Goal: Find contact information: Find contact information

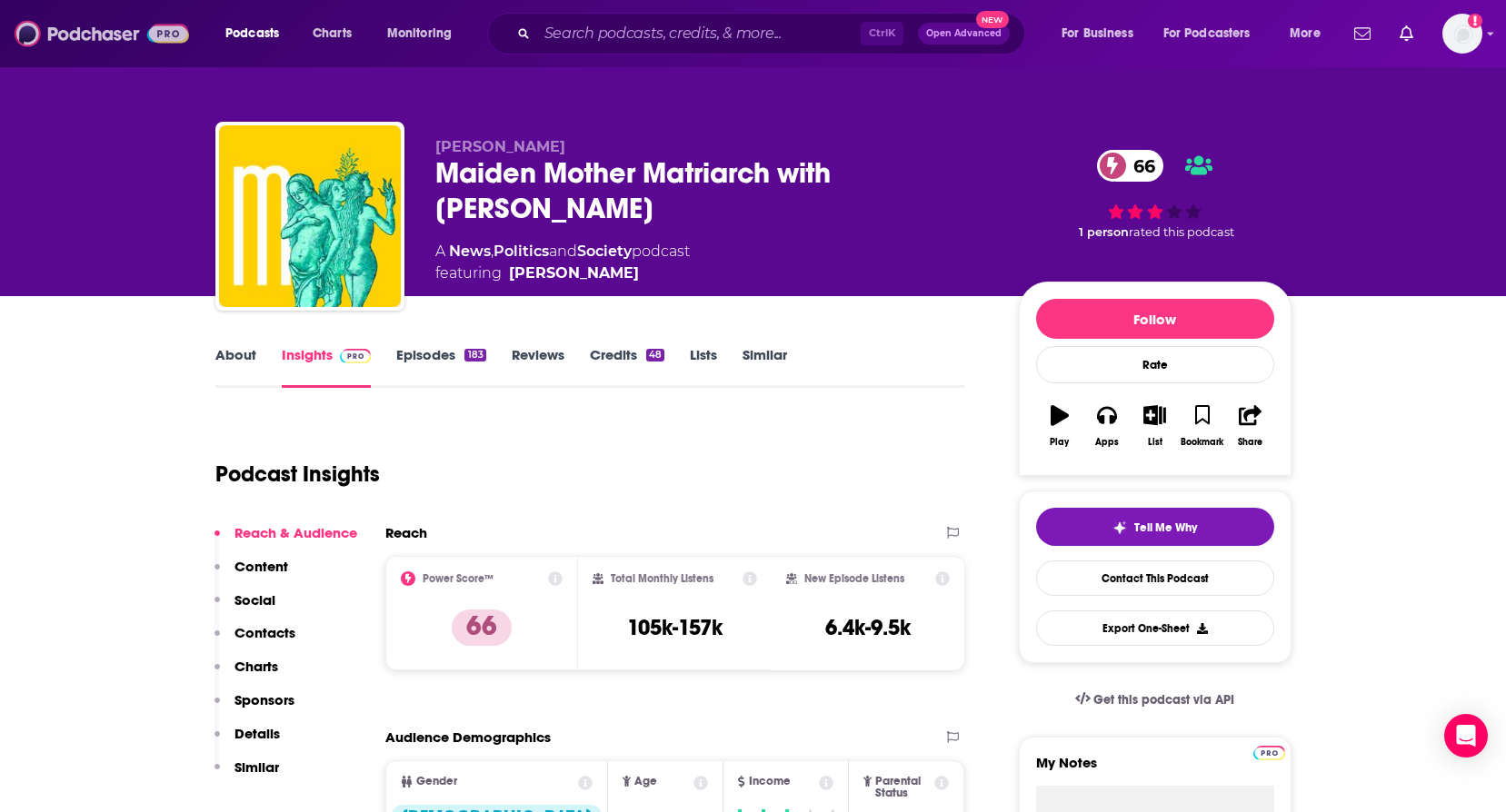
click at [83, 33] on img at bounding box center [101, 34] width 174 height 35
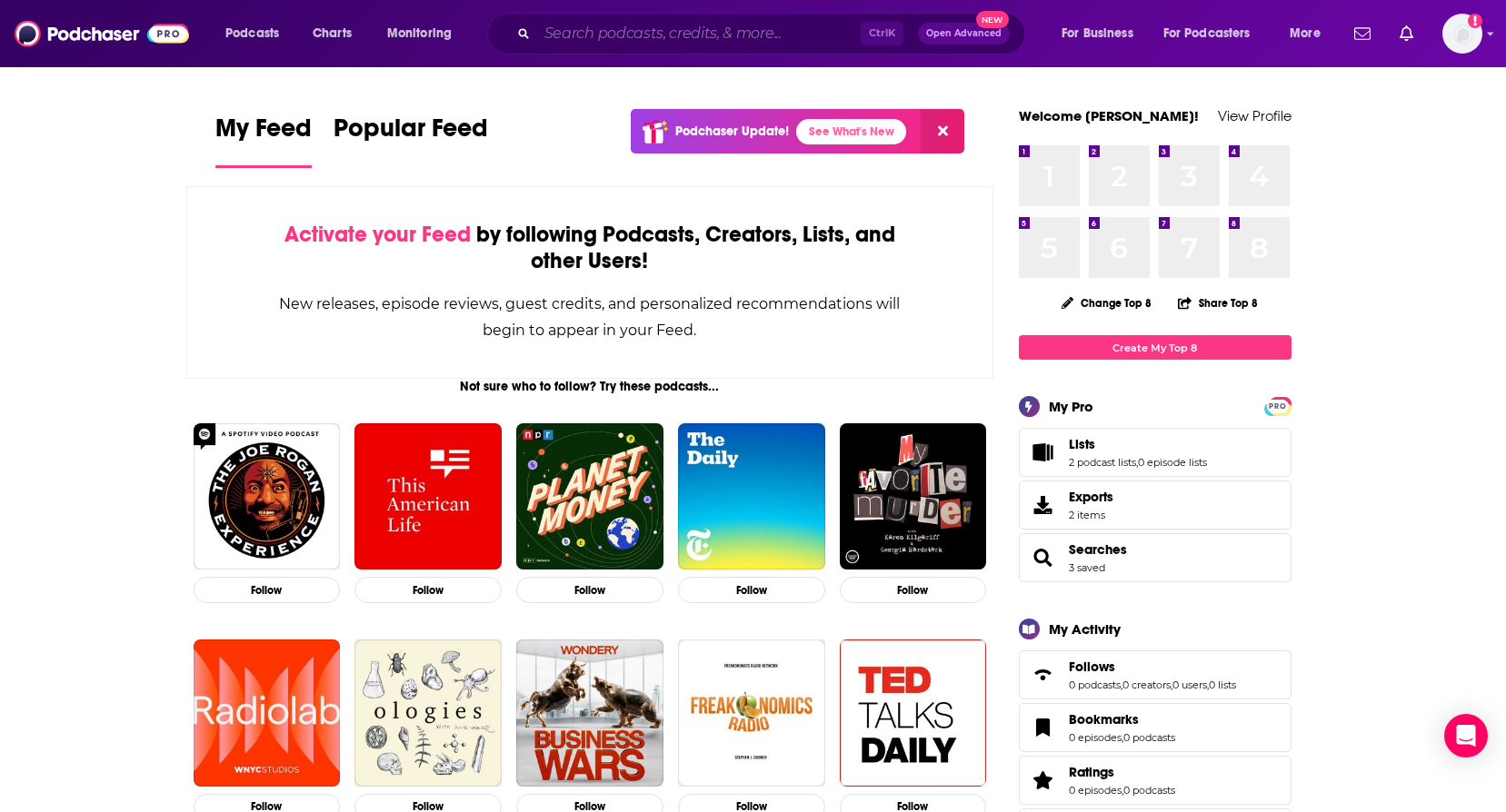
click at [642, 39] on input "Search podcasts, credits, & more..." at bounding box center [698, 34] width 323 height 29
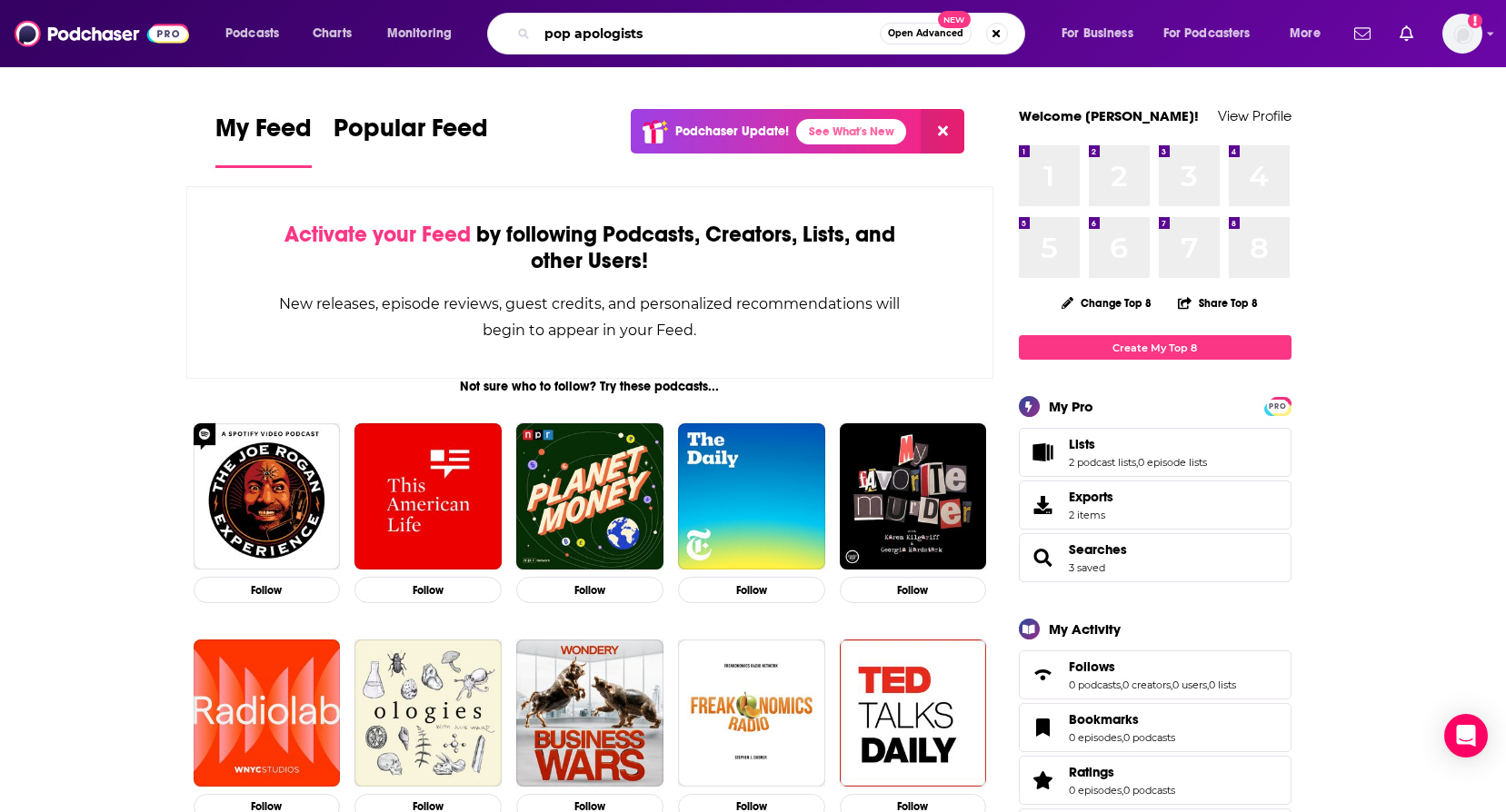
type input "pop apologists"
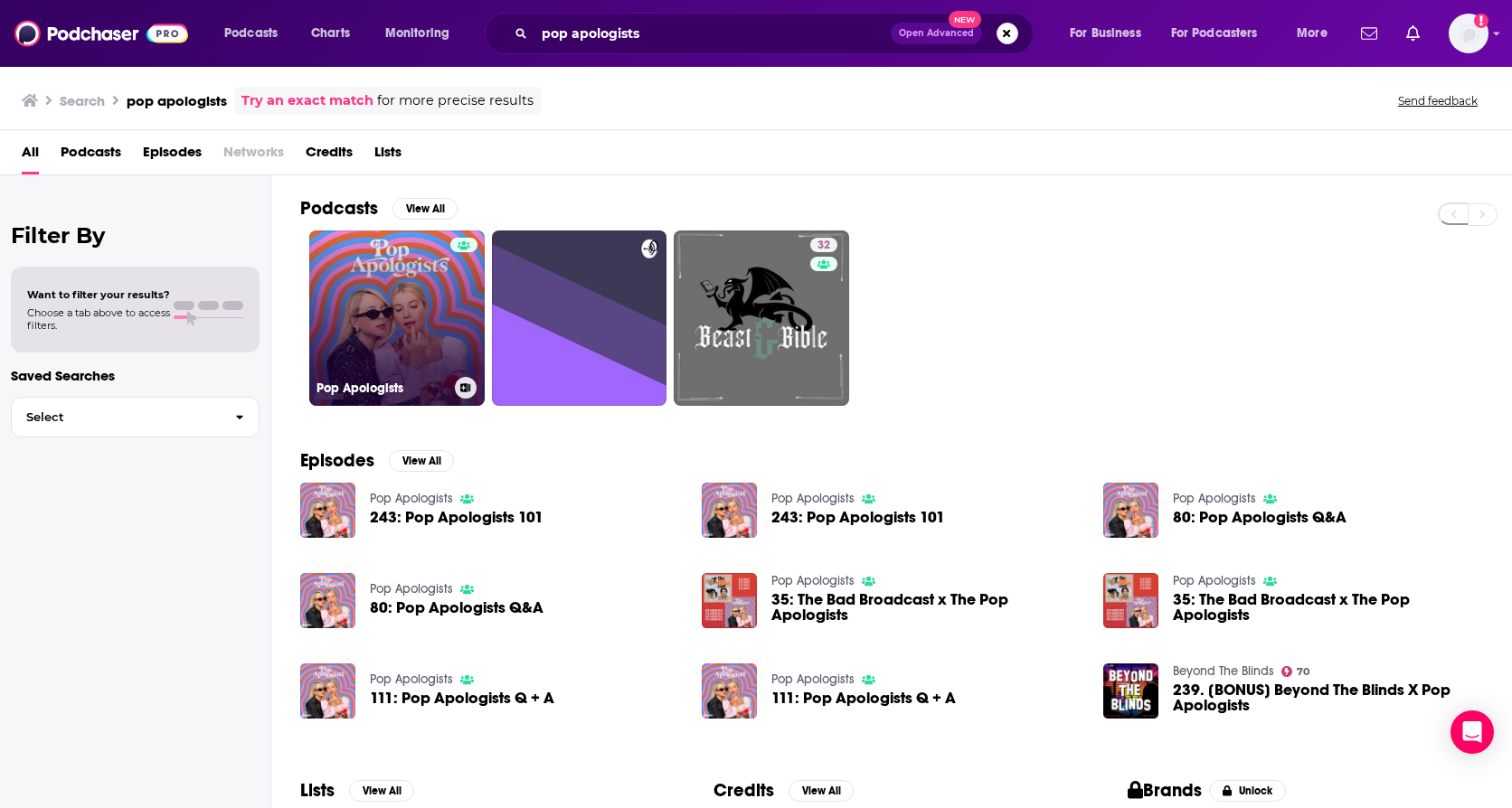
click at [313, 332] on link "Pop Apologists" at bounding box center [397, 318] width 175 height 175
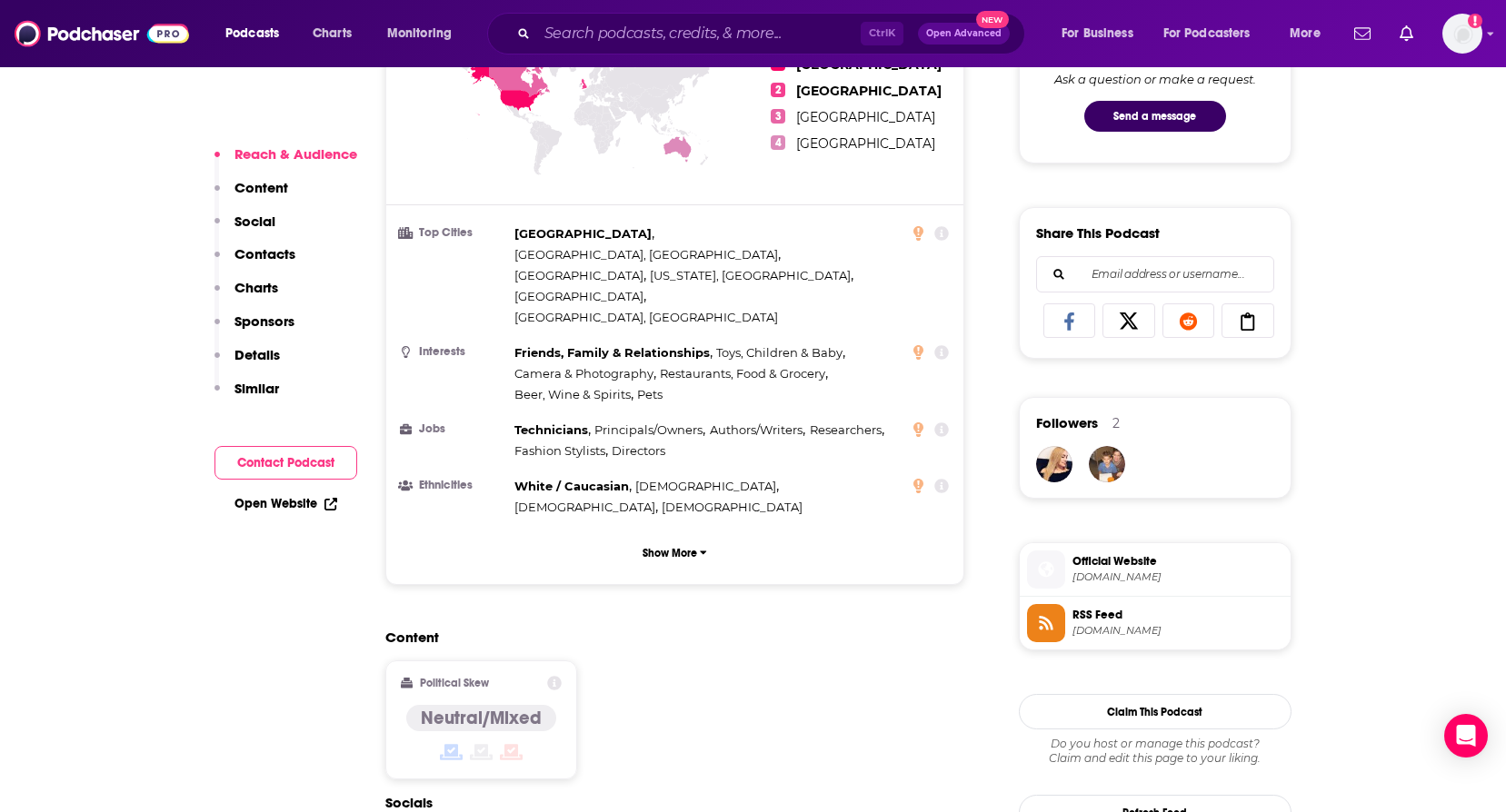
scroll to position [1454, 0]
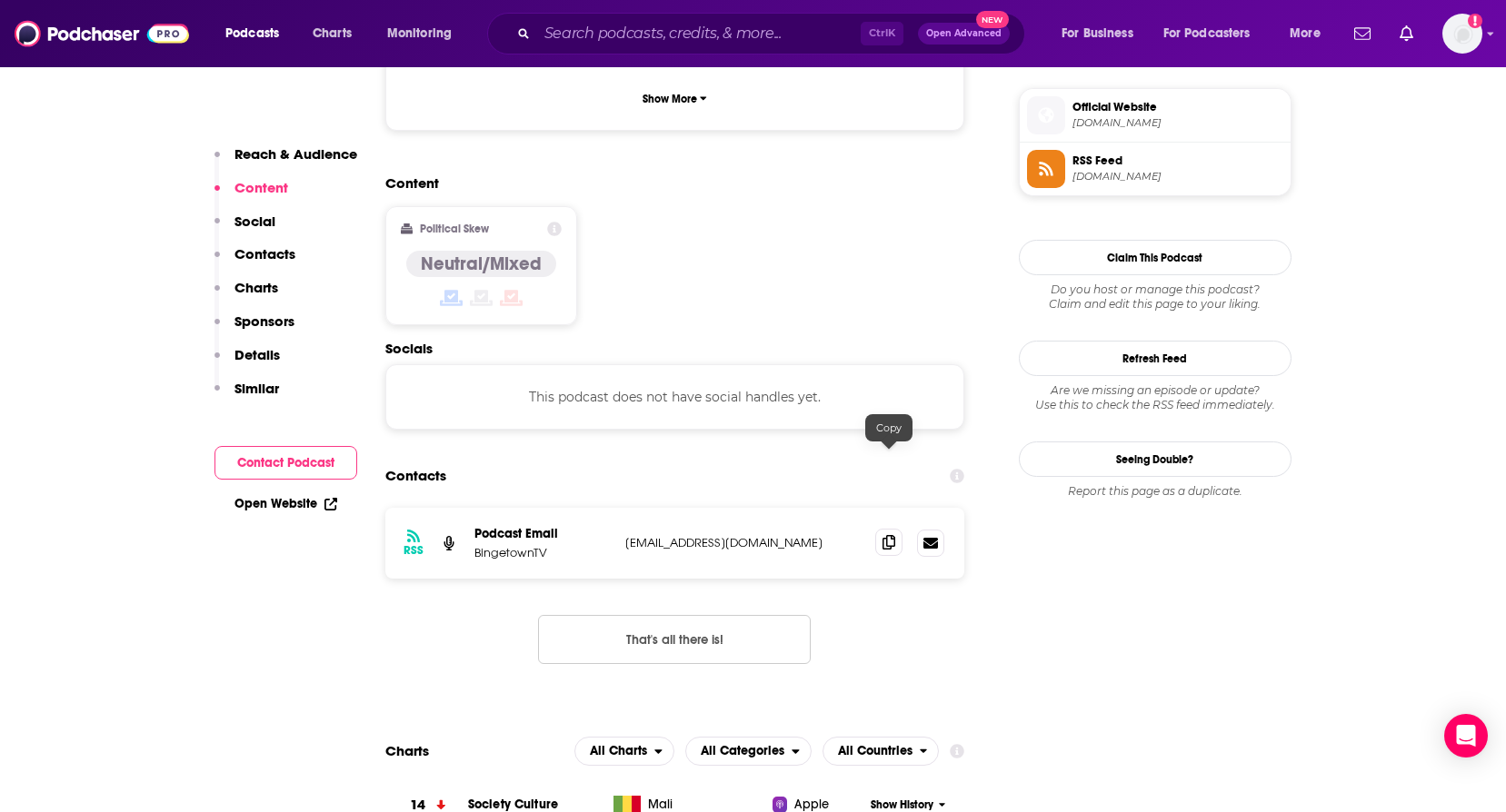
click at [882, 535] on icon at bounding box center [889, 542] width 13 height 15
drag, startPoint x: 763, startPoint y: 465, endPoint x: 628, endPoint y: 467, distance: 135.0
click at [628, 535] on p "[EMAIL_ADDRESS][DOMAIN_NAME]" at bounding box center [743, 542] width 237 height 16
drag, startPoint x: 628, startPoint y: 467, endPoint x: 759, endPoint y: 465, distance: 131.0
click at [759, 508] on div "RSS Podcast Email BingetownTV [EMAIL_ADDRESS][DOMAIN_NAME] [EMAIL_ADDRESS][DOMA…" at bounding box center [675, 543] width 580 height 71
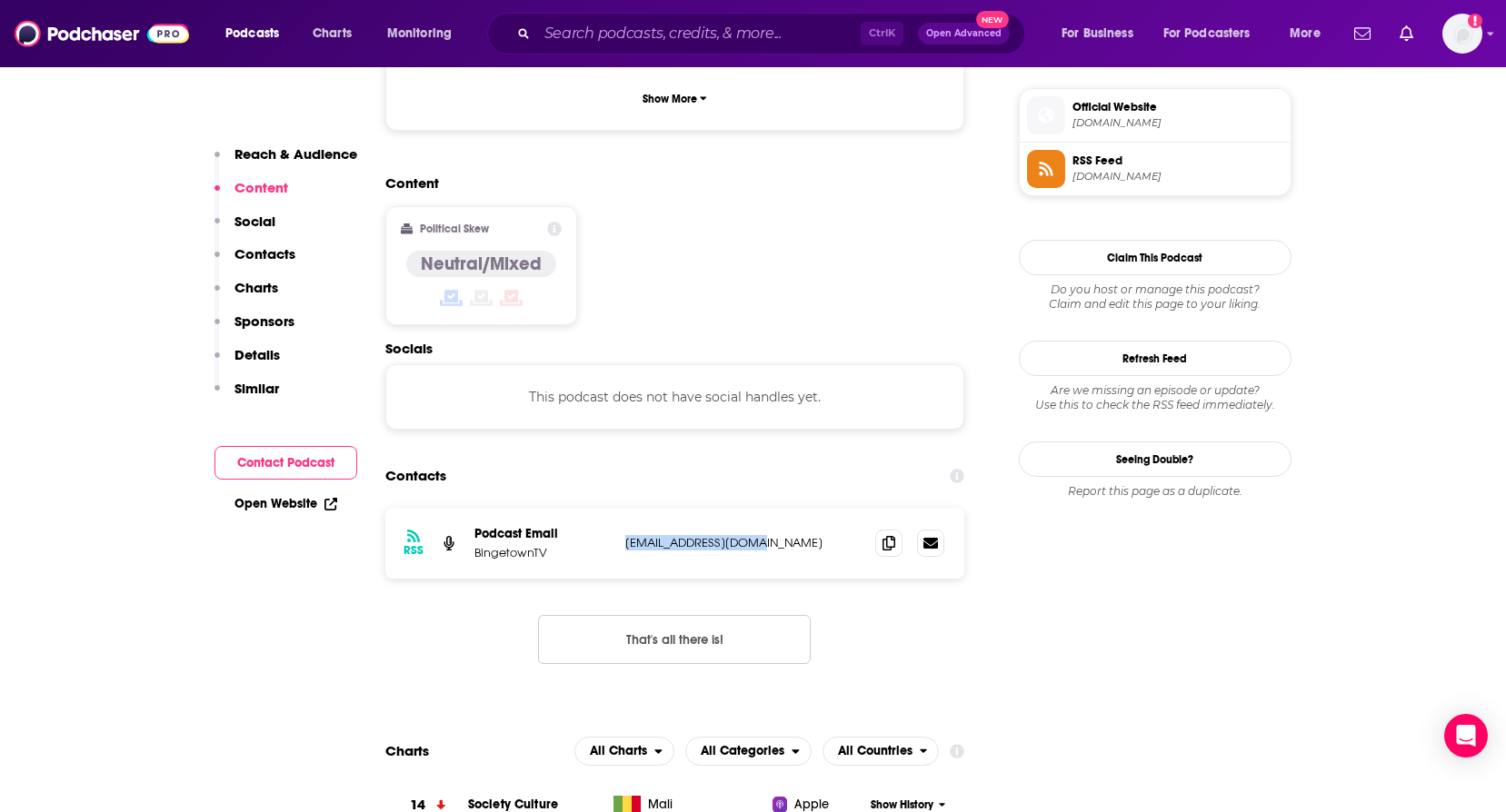
copy p "[EMAIL_ADDRESS][DOMAIN_NAME]"
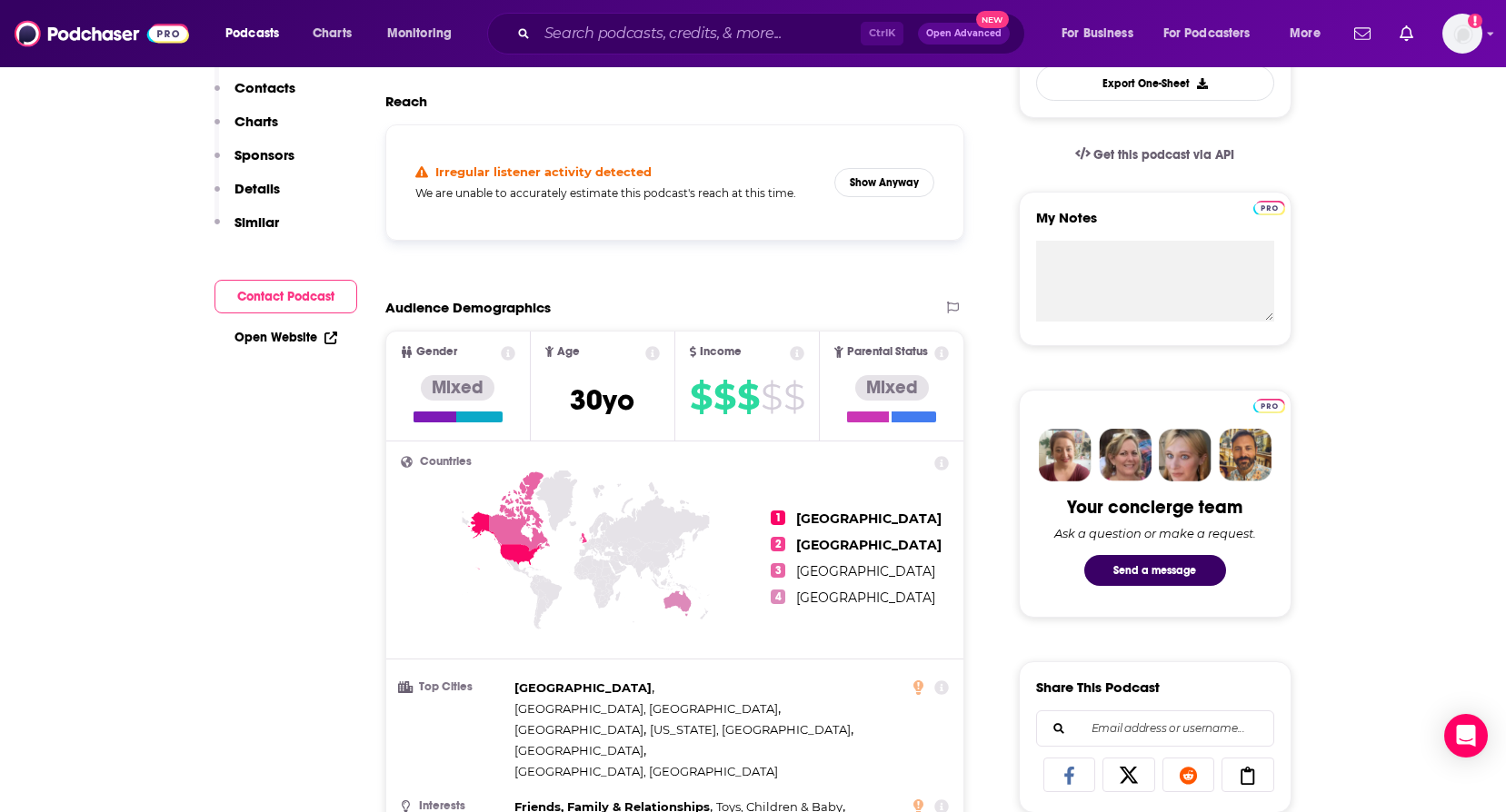
scroll to position [0, 0]
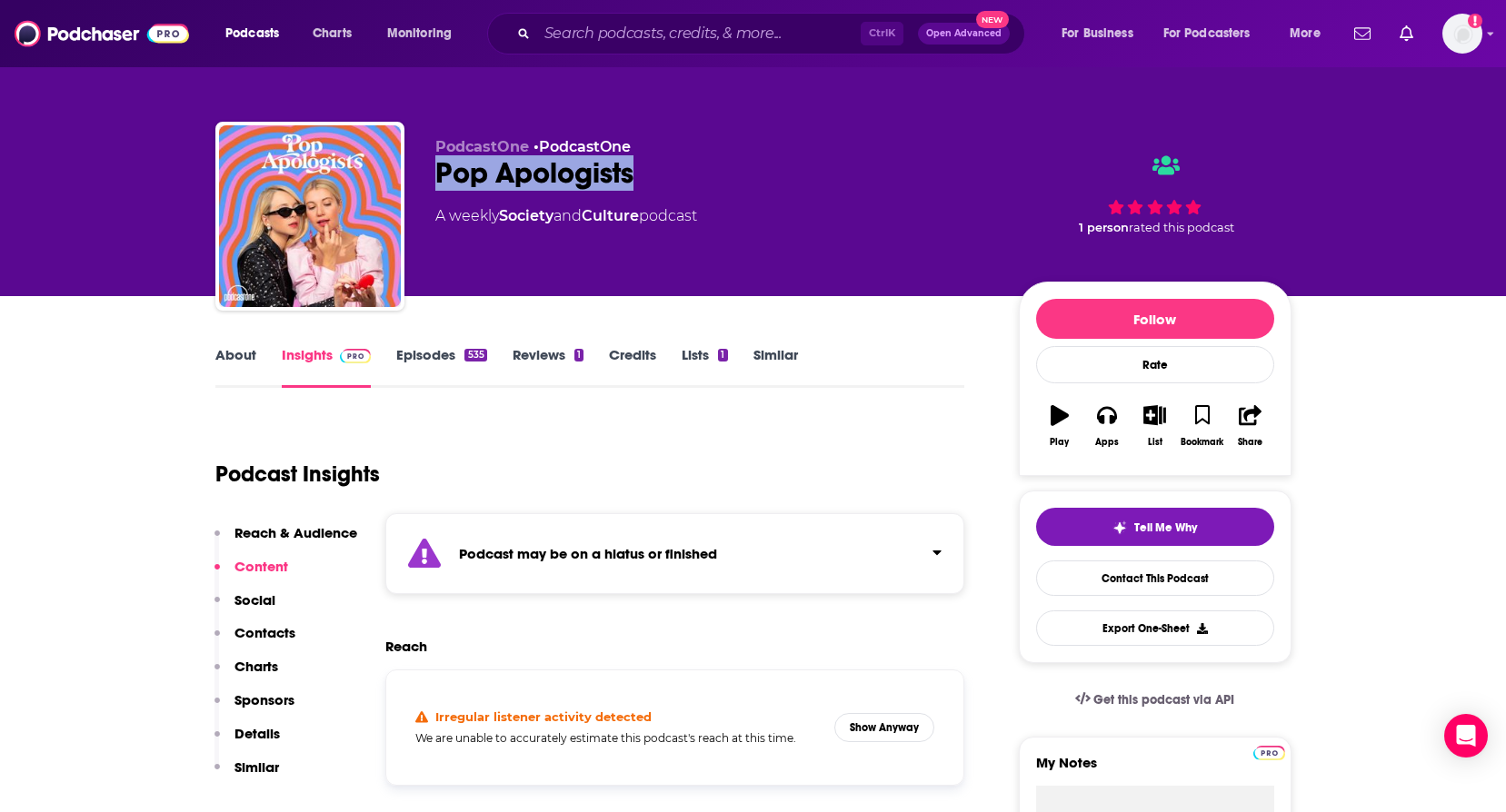
drag, startPoint x: 436, startPoint y: 176, endPoint x: 627, endPoint y: 172, distance: 191.0
click at [627, 172] on div "Pop Apologists" at bounding box center [713, 173] width 555 height 35
copy h2 "Pop Apologists"
click at [476, 358] on div "535" at bounding box center [475, 355] width 22 height 13
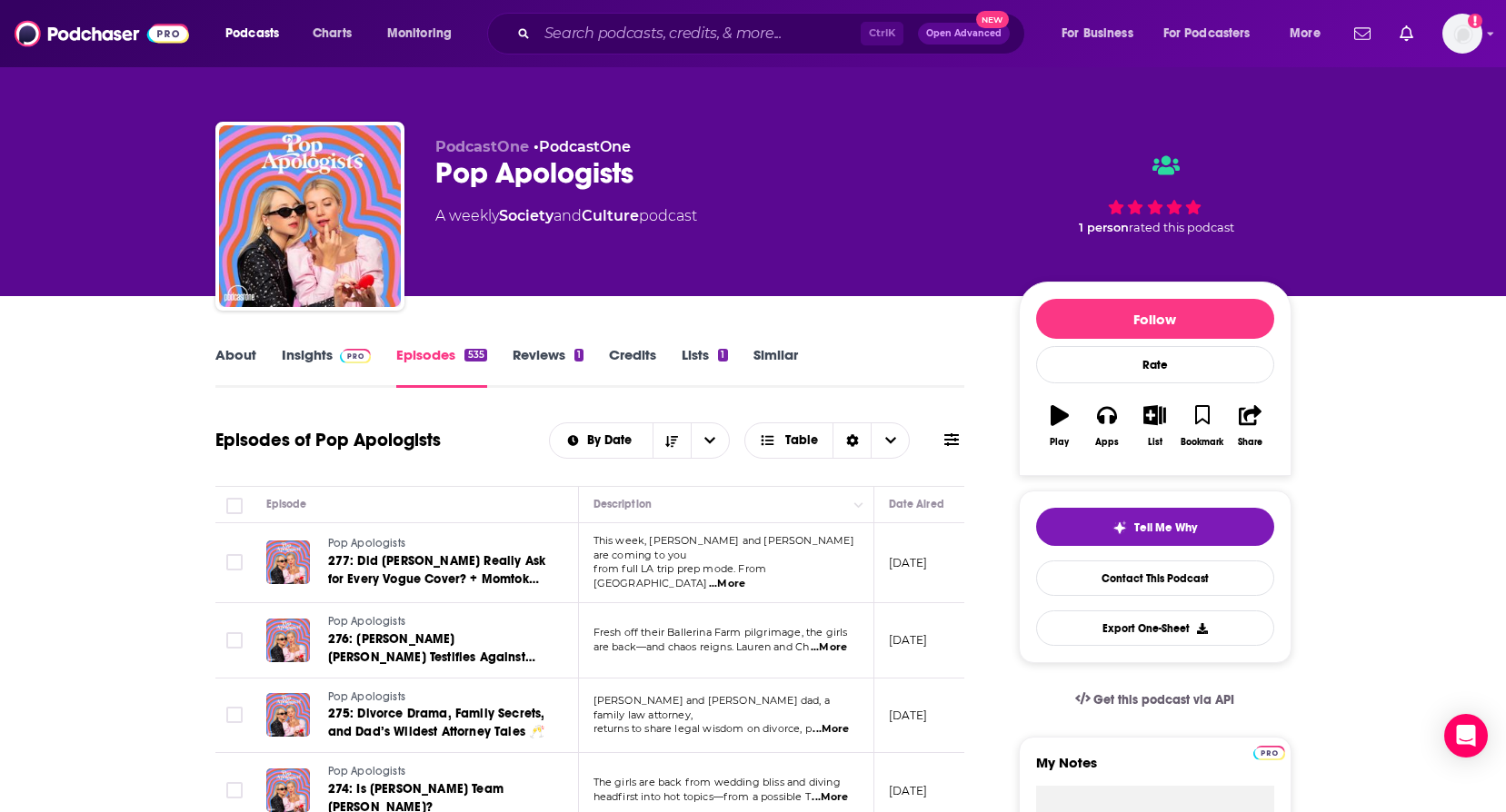
click at [225, 360] on link "About" at bounding box center [236, 366] width 41 height 41
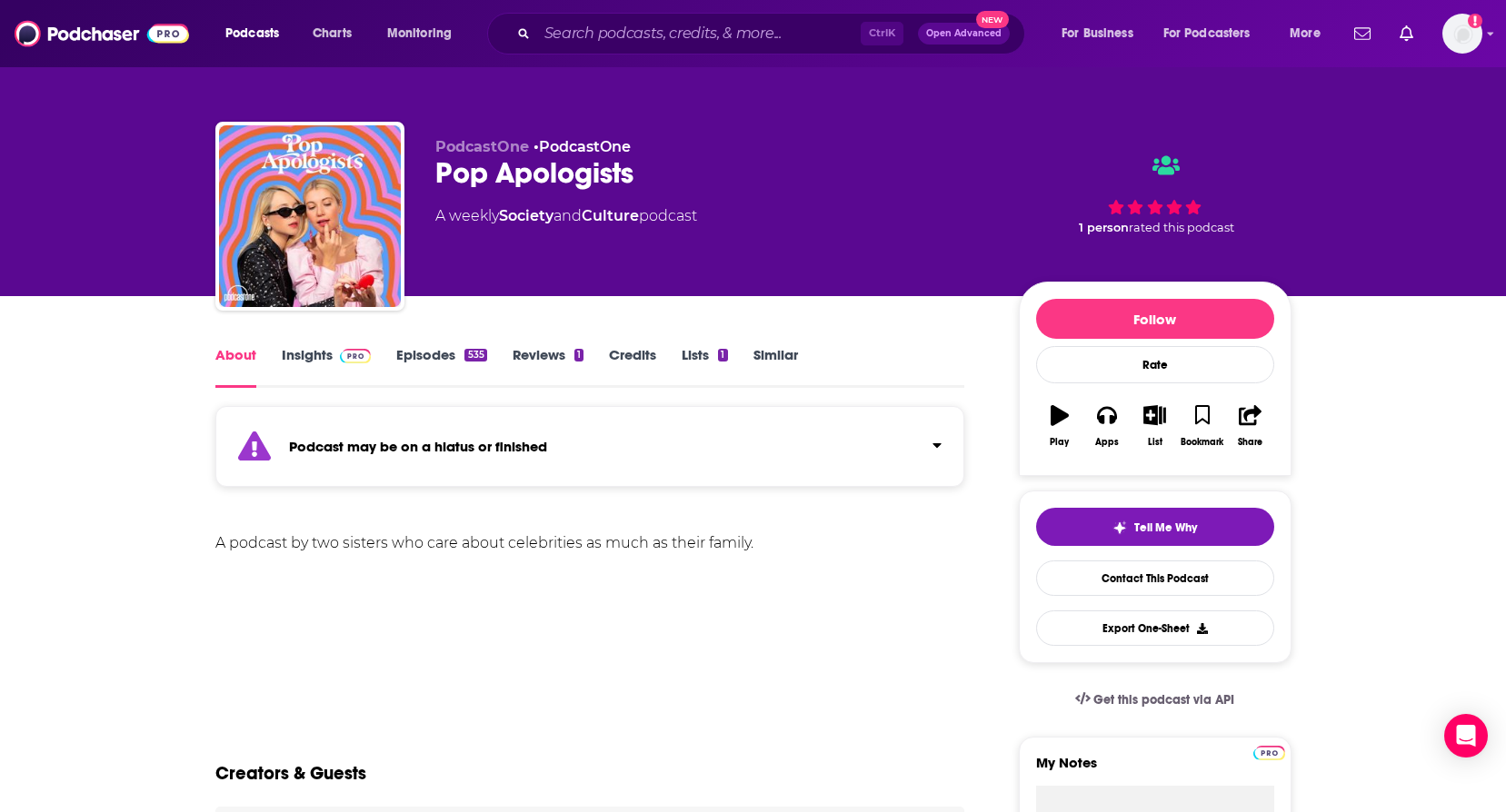
click at [336, 355] on span at bounding box center [352, 354] width 39 height 17
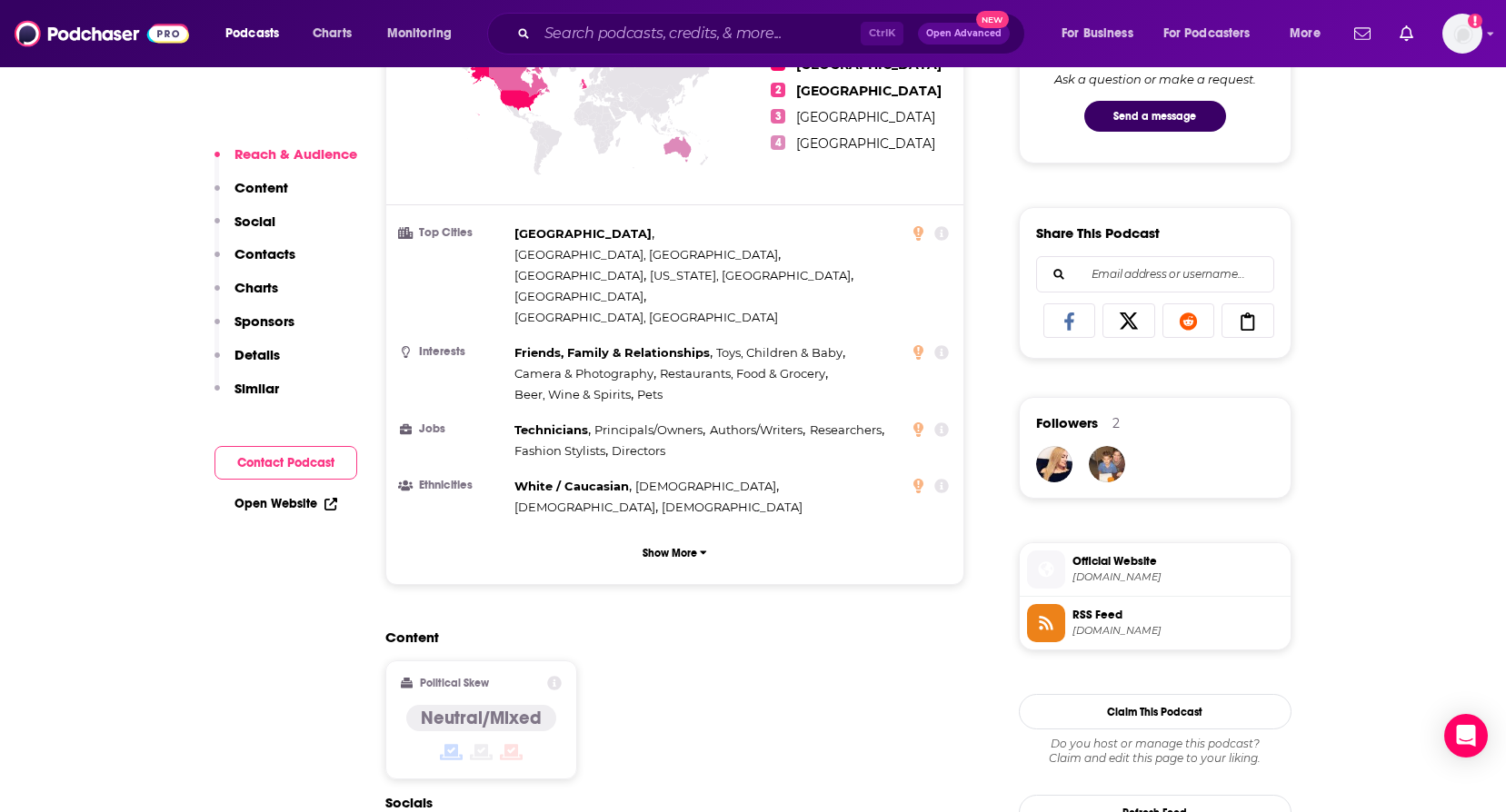
scroll to position [1545, 0]
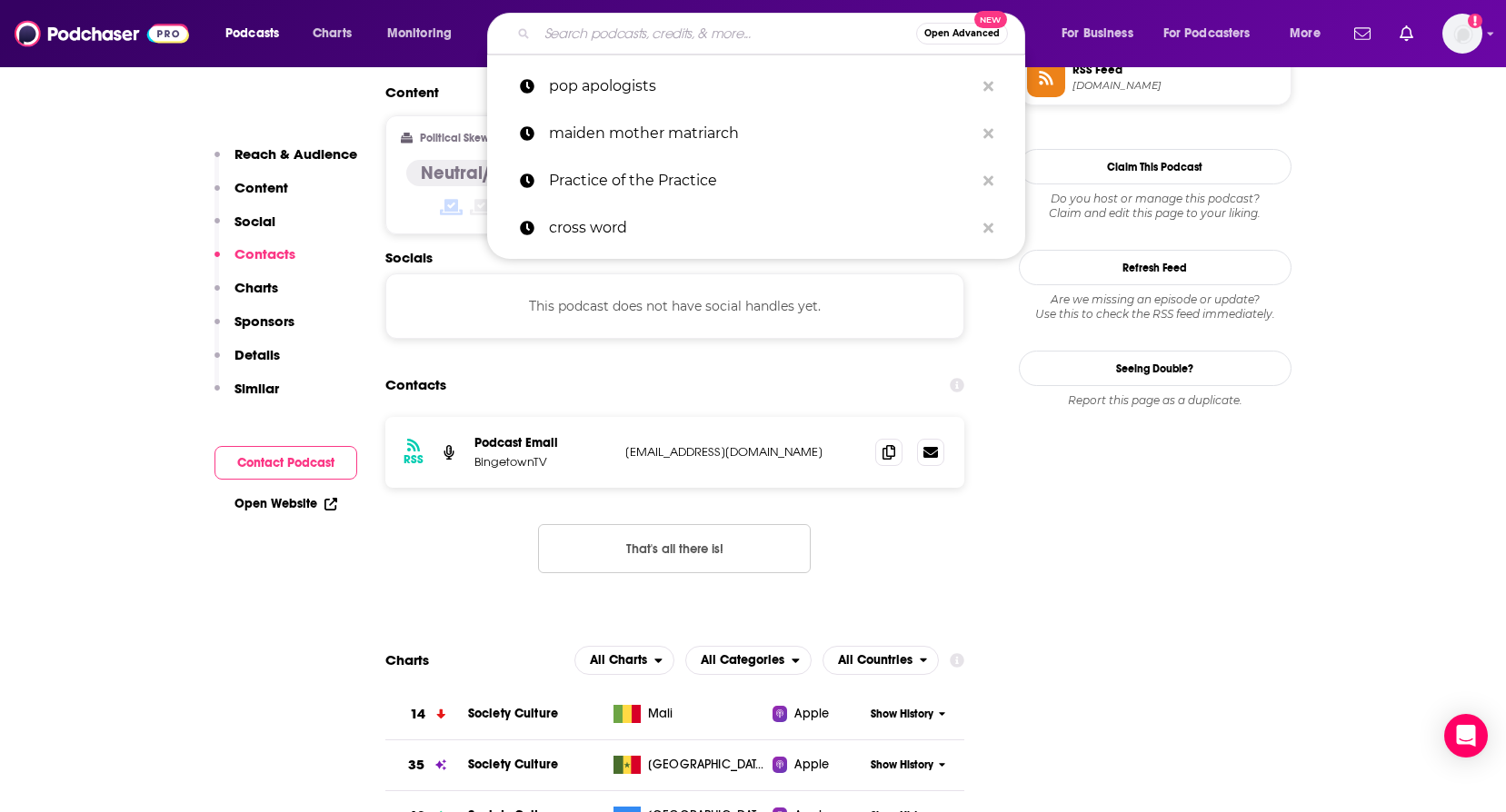
click at [611, 35] on input "Search podcasts, credits, & more..." at bounding box center [727, 34] width 379 height 29
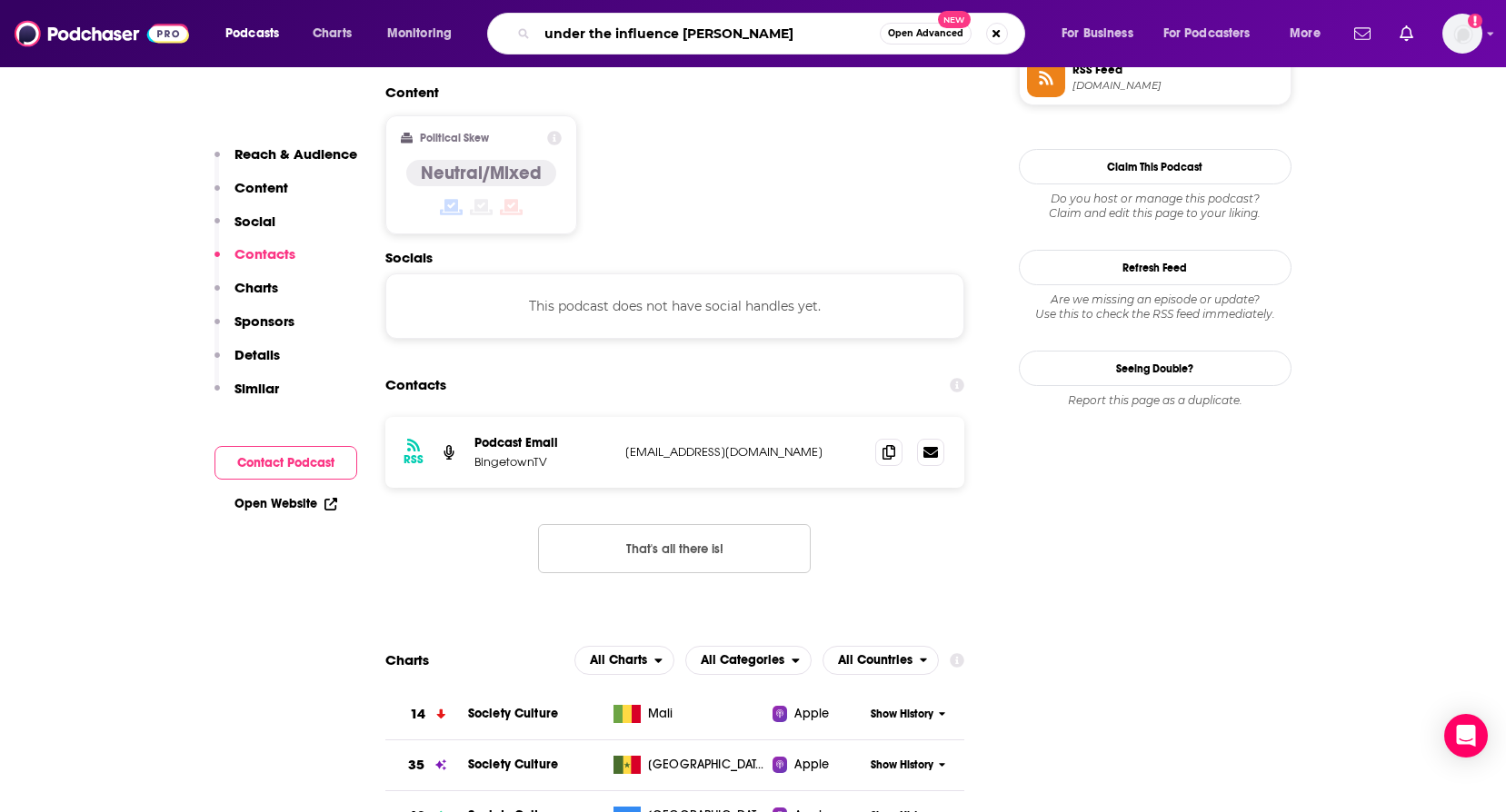
type input "under the influence [PERSON_NAME]"
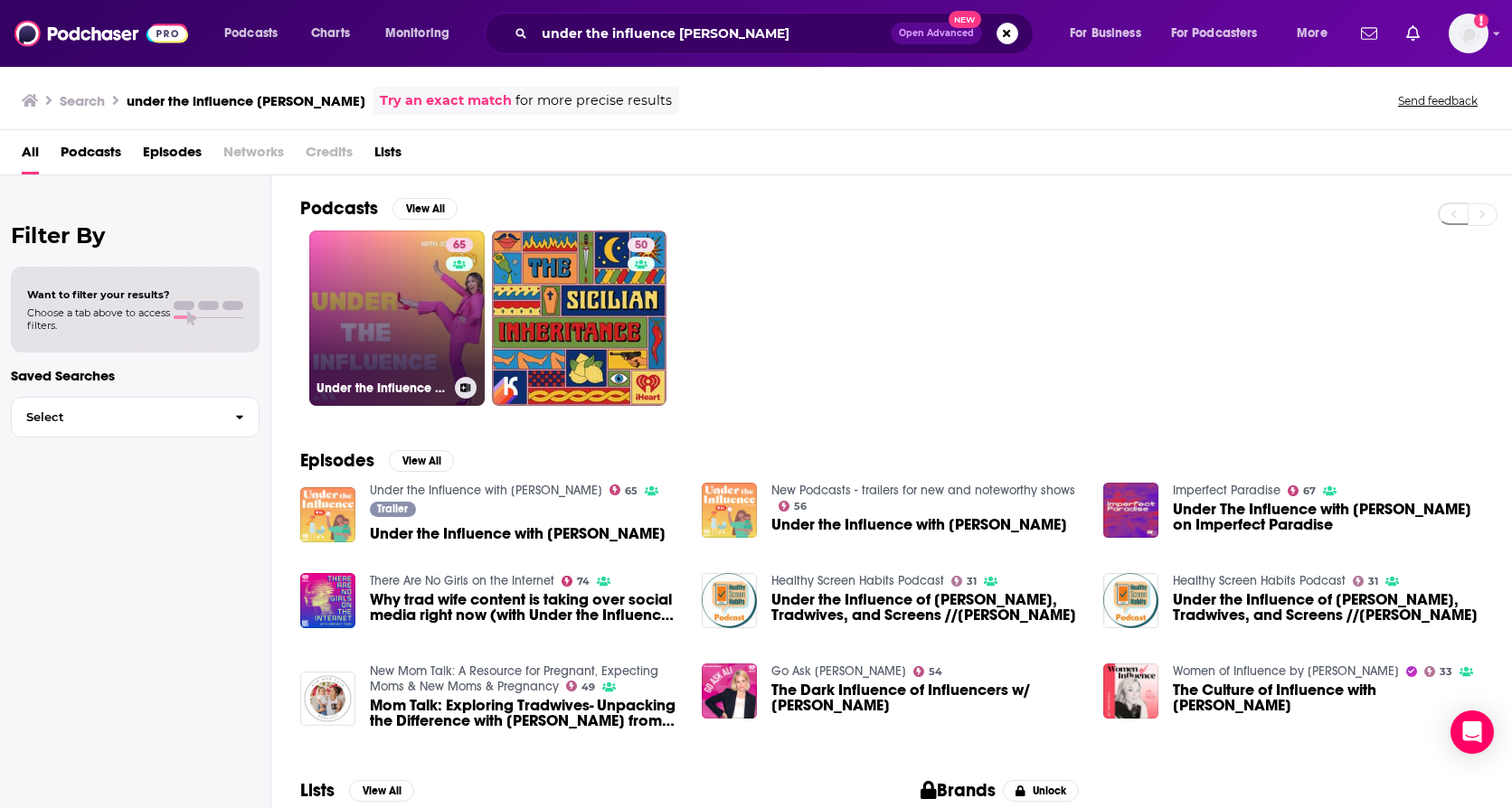
click at [395, 287] on link "65 Under the Influence with [PERSON_NAME]" at bounding box center [397, 318] width 175 height 175
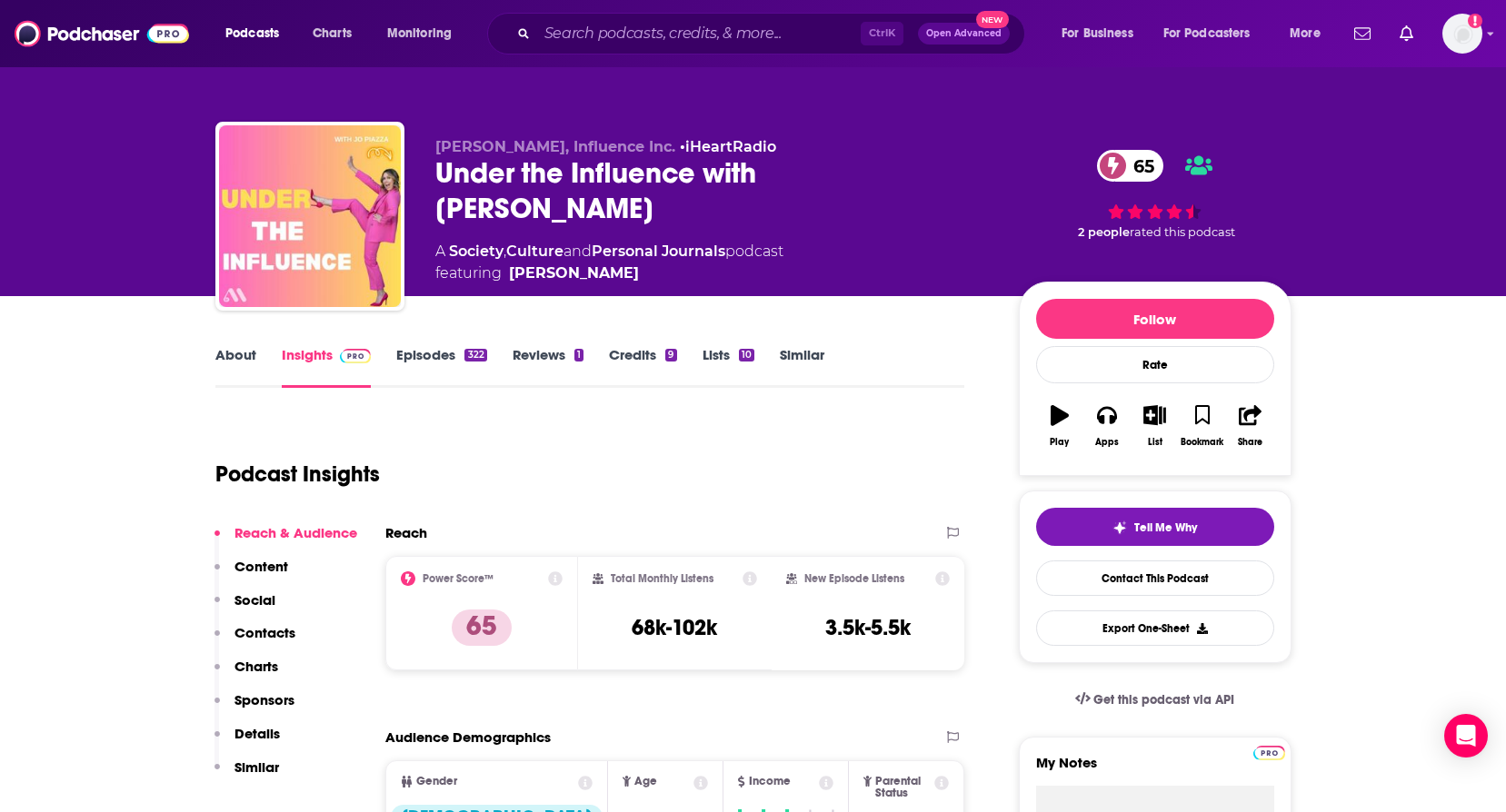
click at [234, 357] on link "About" at bounding box center [236, 366] width 41 height 41
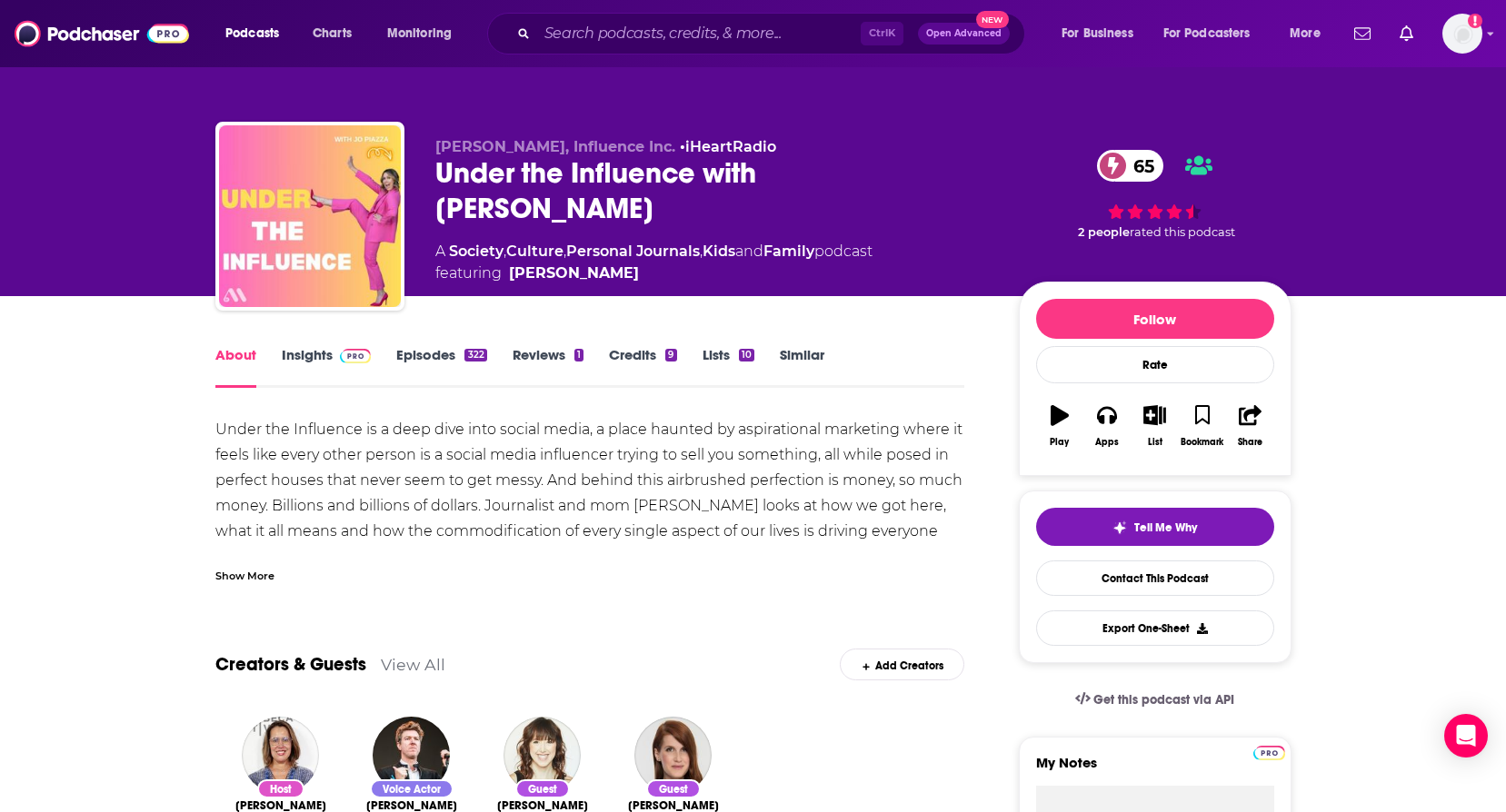
click at [416, 367] on link "Episodes 322" at bounding box center [441, 366] width 90 height 41
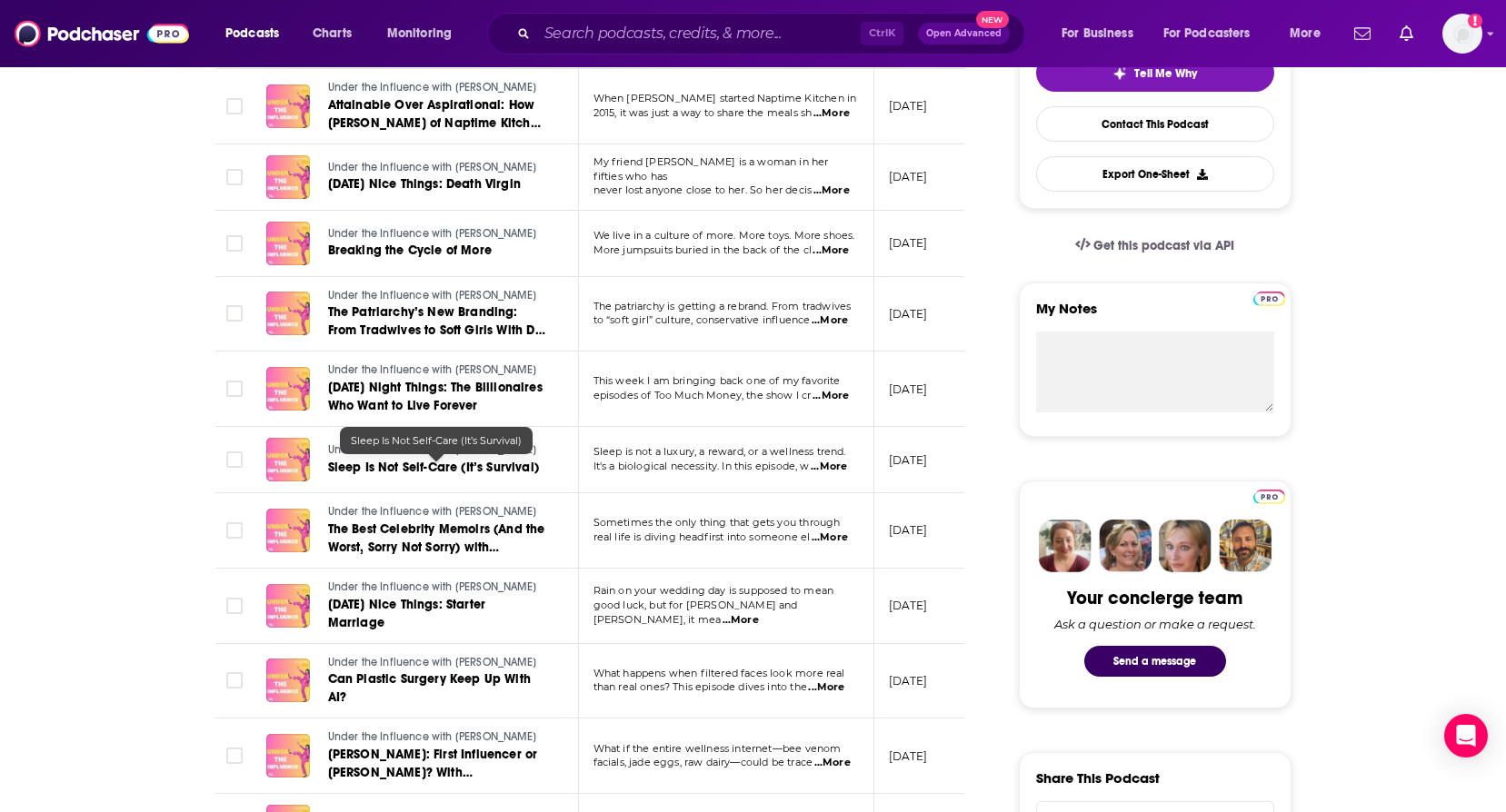
scroll to position [181, 0]
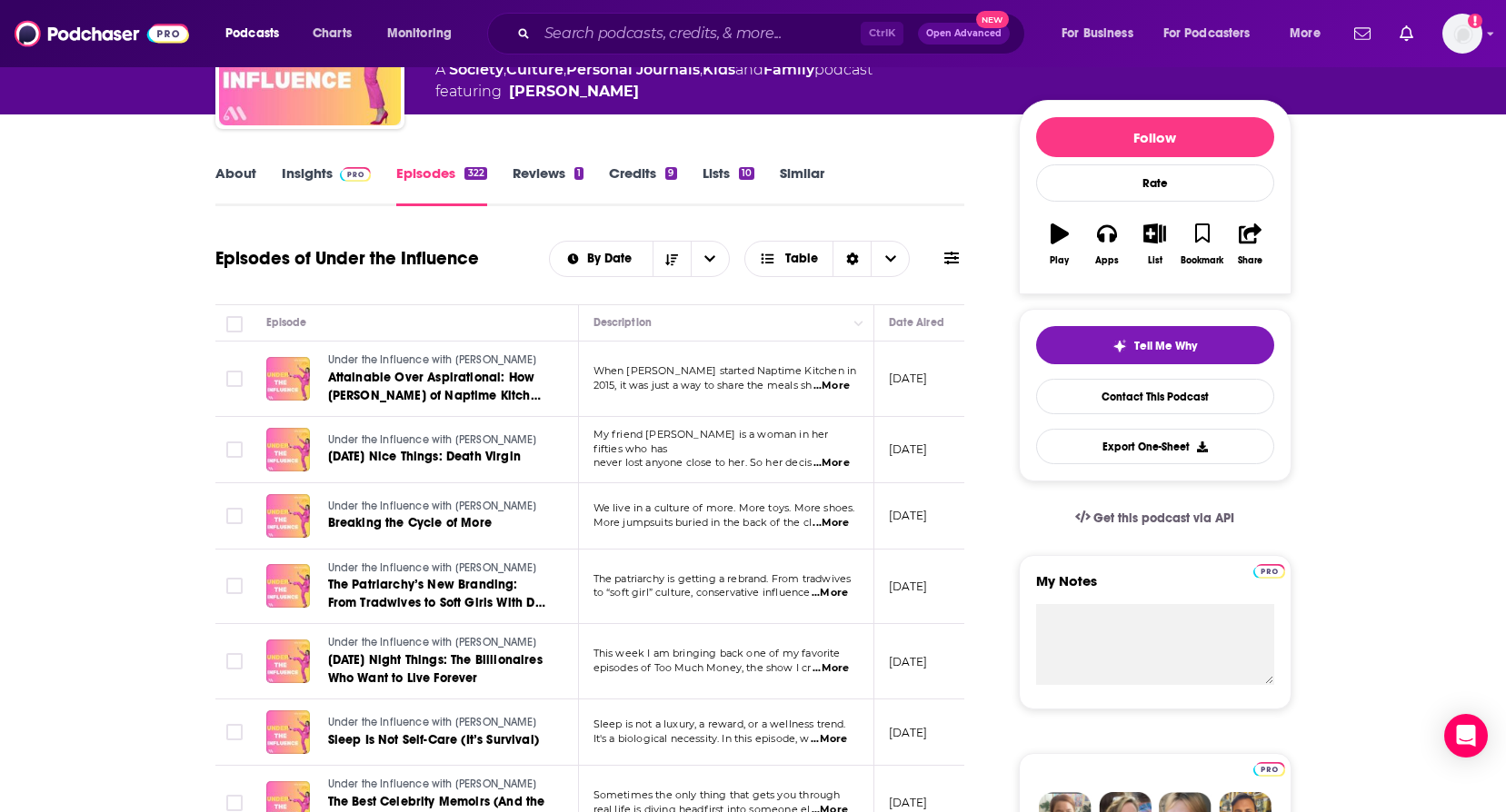
click at [350, 188] on link "Insights" at bounding box center [327, 185] width 90 height 41
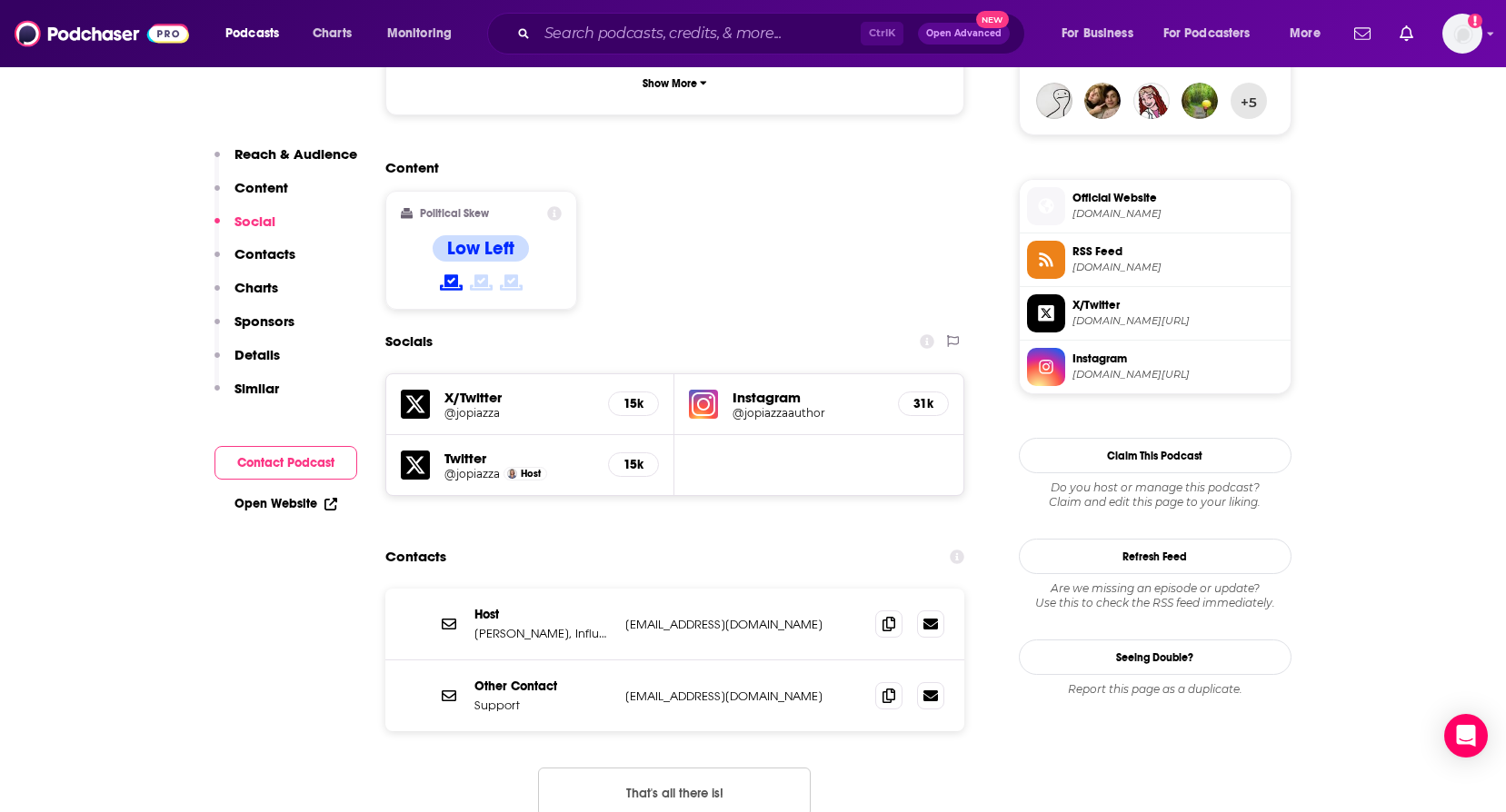
scroll to position [1454, 0]
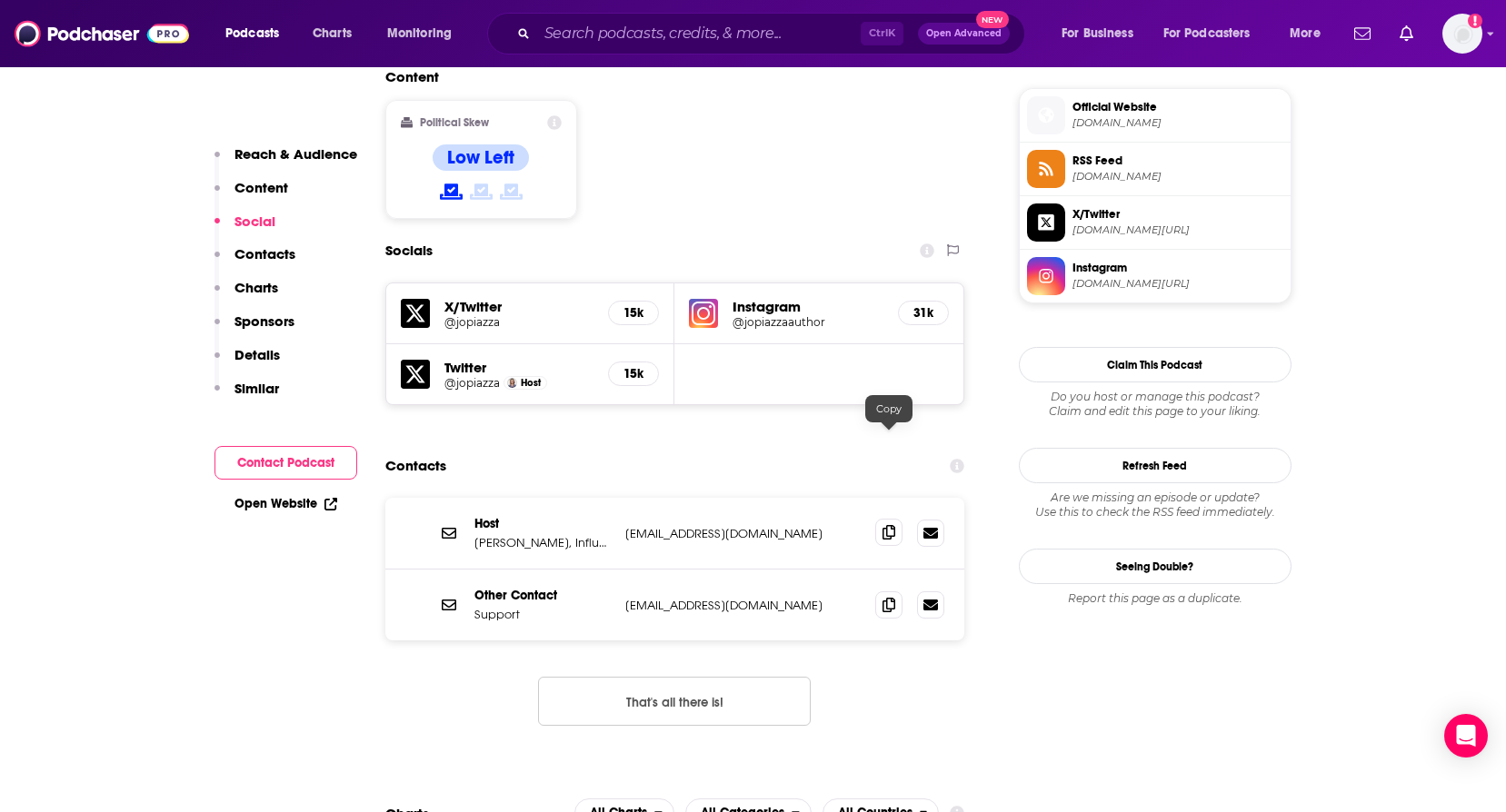
click at [886, 525] on icon at bounding box center [889, 532] width 13 height 15
click at [705, 677] on button "That's all there is!" at bounding box center [674, 701] width 273 height 49
click at [649, 29] on input "Search podcasts, credits, & more..." at bounding box center [698, 34] width 323 height 29
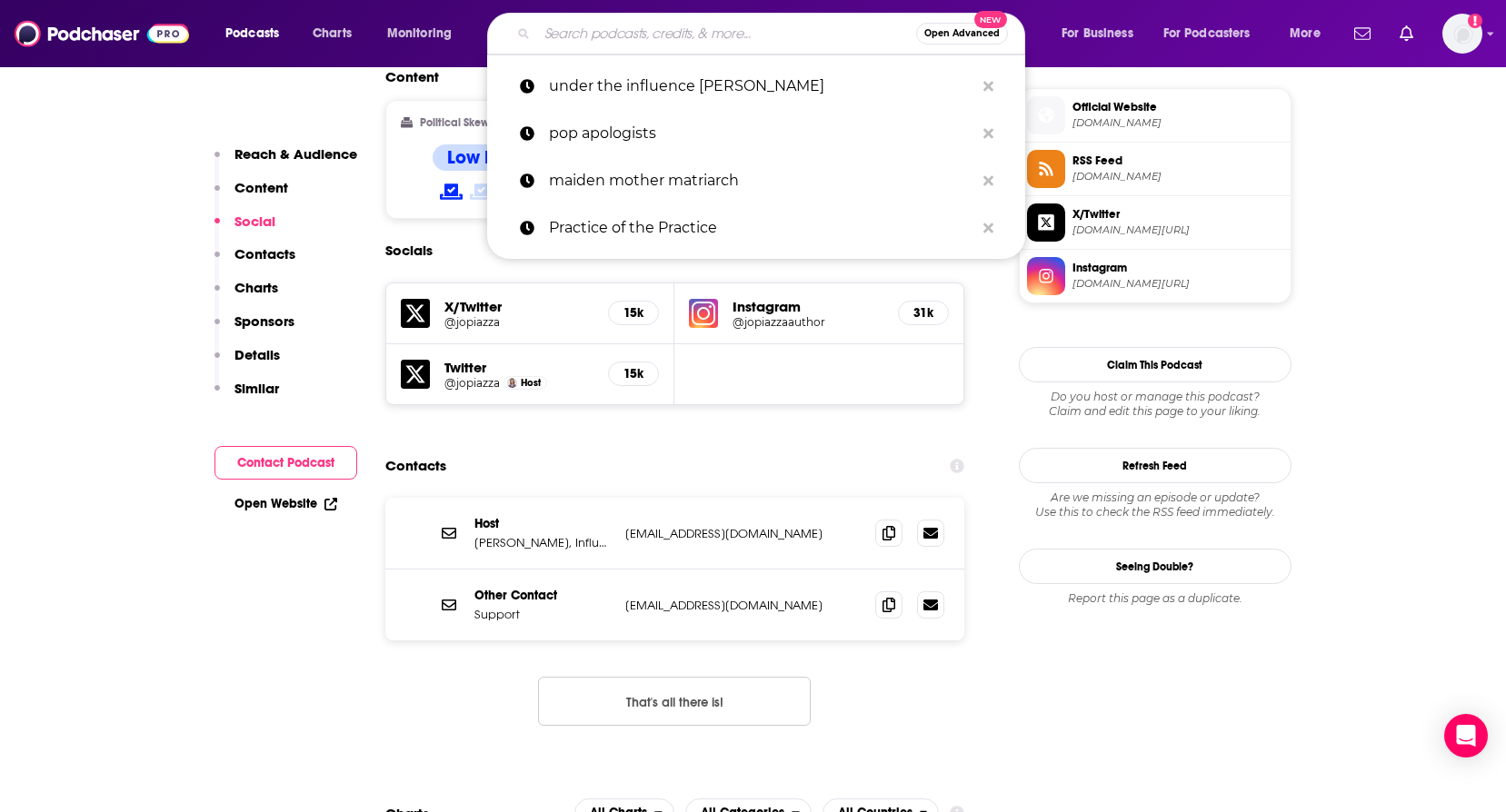
paste input "Women Who Travel"
type input "Women Who Travel"
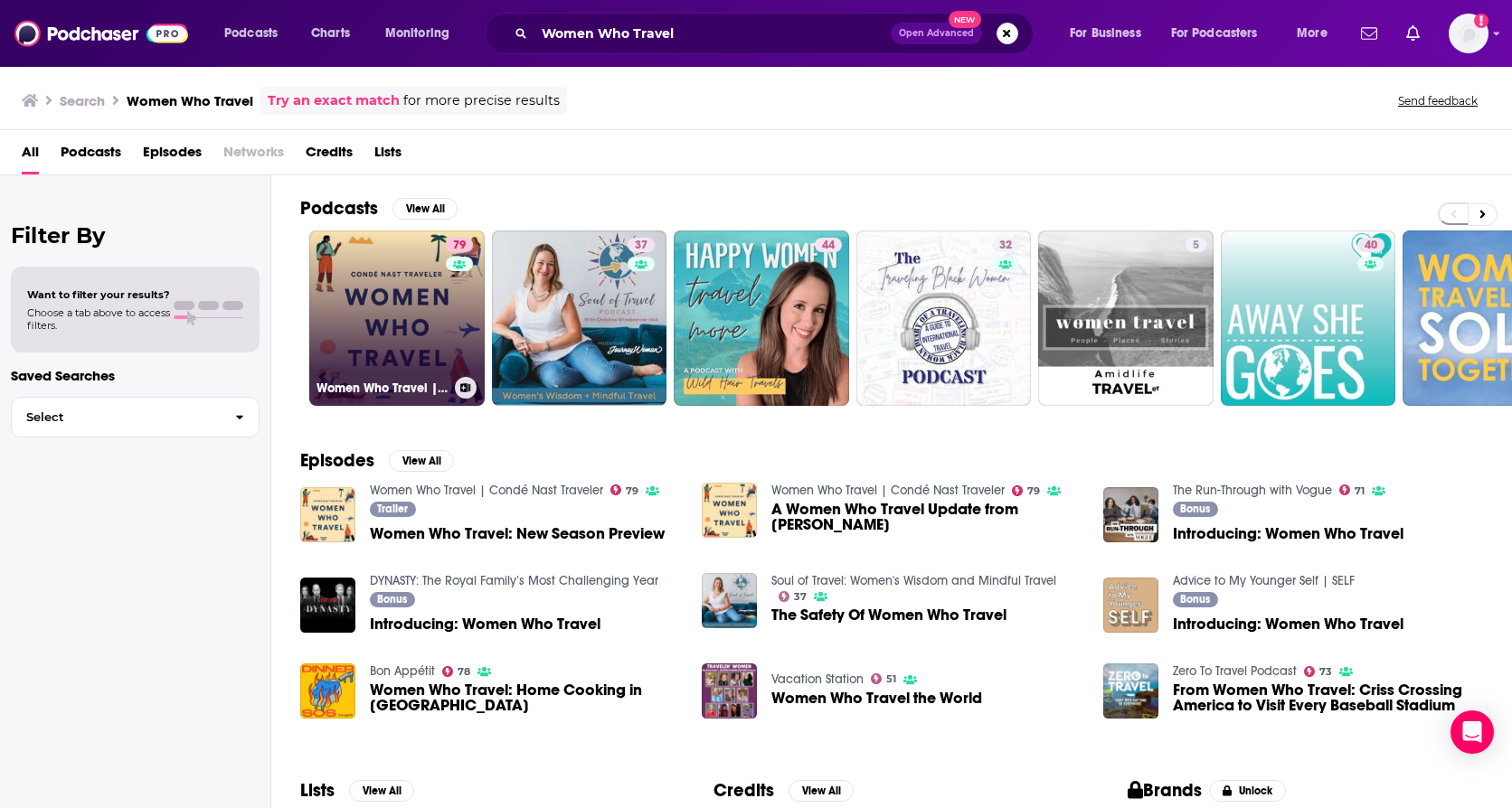
click at [424, 325] on link "79 Women Who Travel | Condé Nast Traveler" at bounding box center [397, 318] width 175 height 175
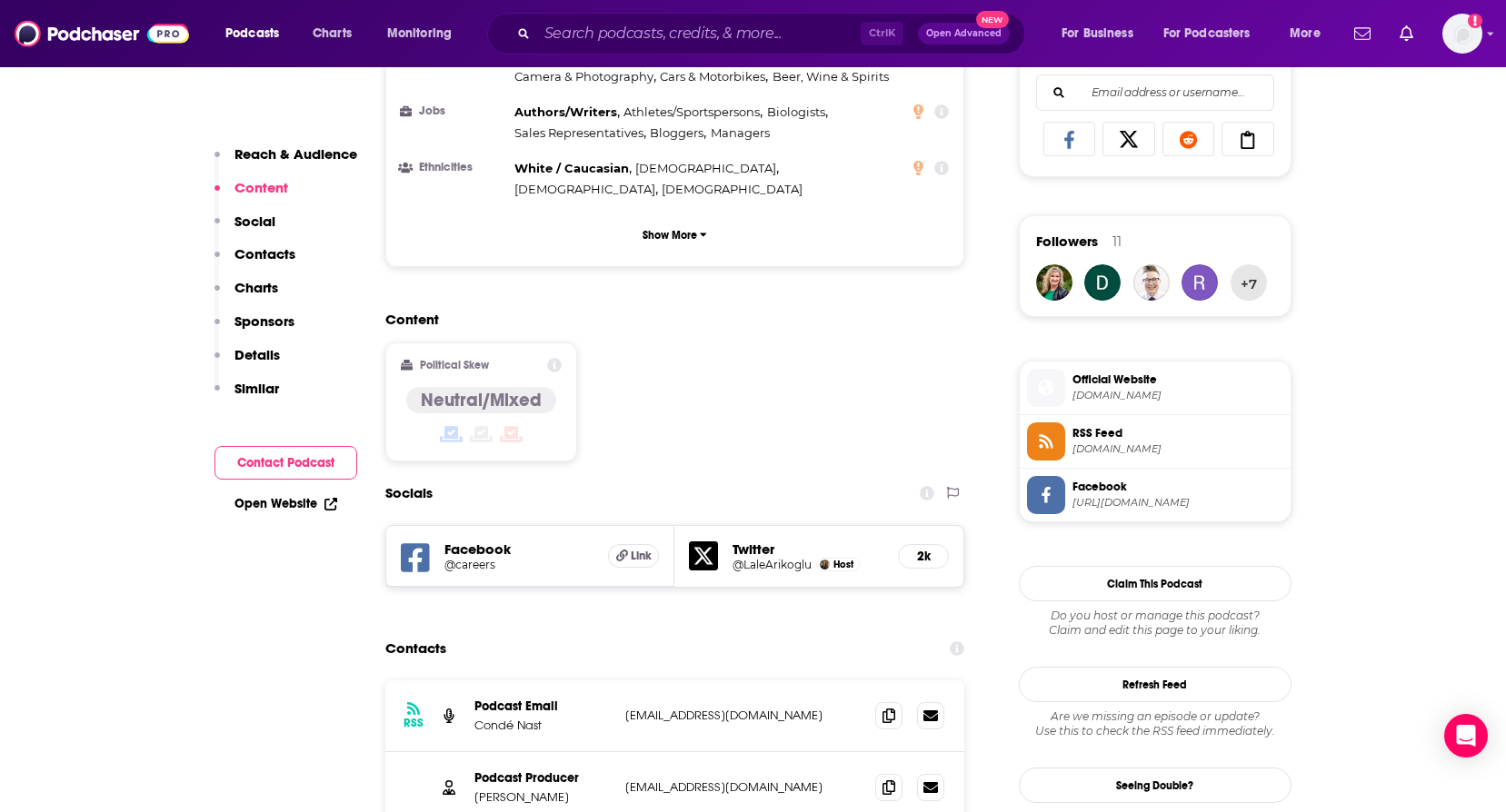
scroll to position [1363, 0]
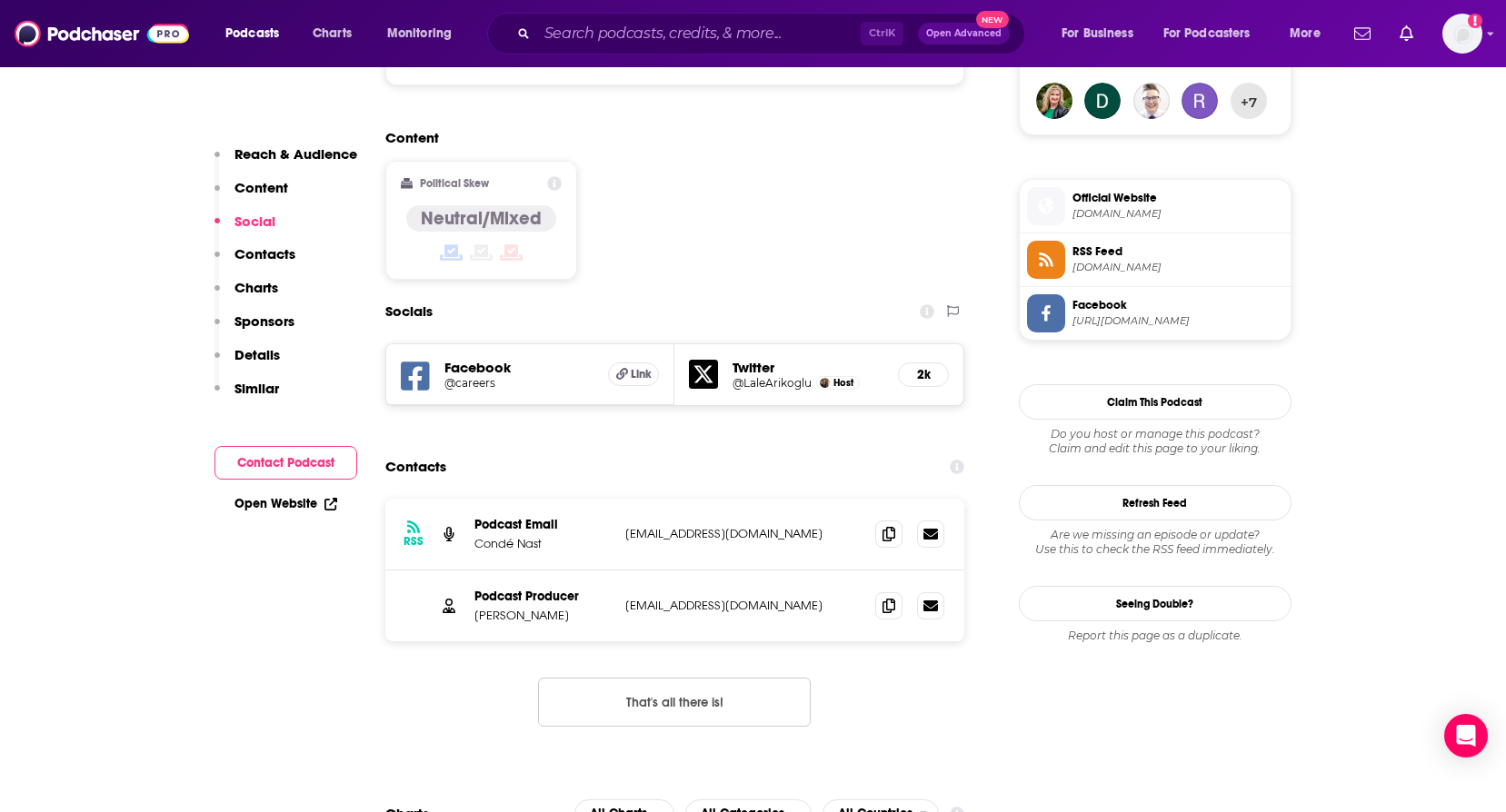
click at [625, 571] on div "Podcast Producer [PERSON_NAME] [EMAIL_ADDRESS][DOMAIN_NAME] [EMAIL_ADDRESS][DOM…" at bounding box center [675, 606] width 580 height 71
click at [900, 591] on span at bounding box center [889, 605] width 28 height 28
